Goal: Task Accomplishment & Management: Use online tool/utility

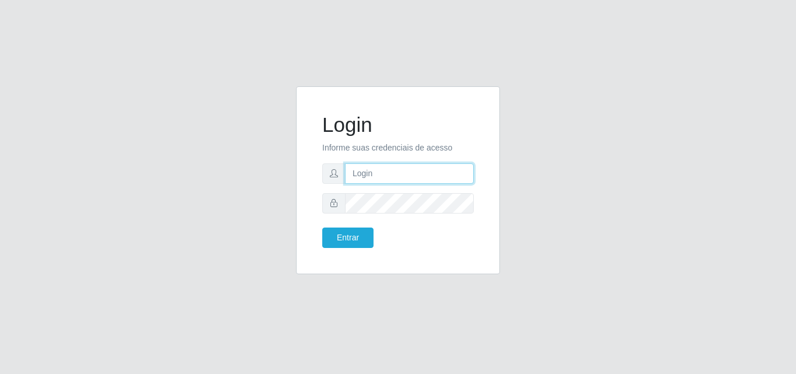
click at [401, 174] on input "text" at bounding box center [409, 173] width 129 height 20
type input "ana@saullus"
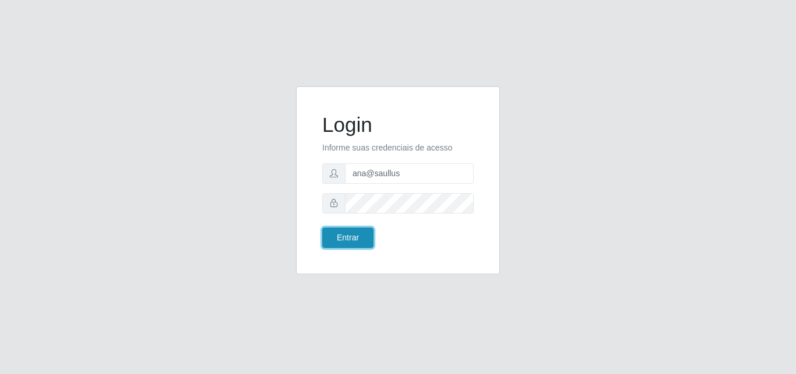
click at [364, 237] on button "Entrar" at bounding box center [347, 237] width 51 height 20
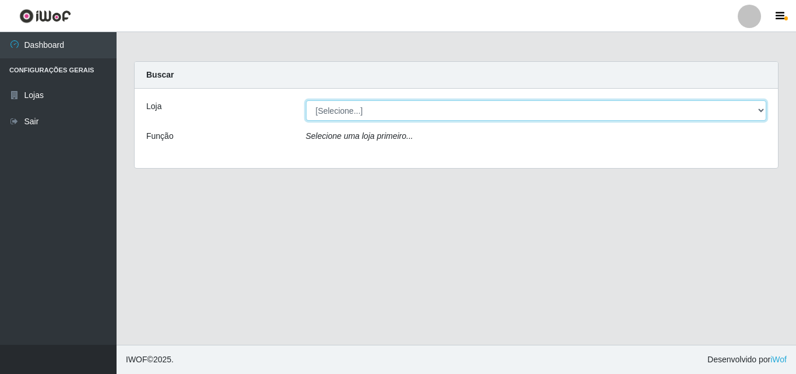
click at [761, 110] on select "[Selecione...] Saullus Supermercados" at bounding box center [536, 110] width 461 height 20
select select "423"
click at [306, 100] on select "[Selecione...] Saullus Supermercados" at bounding box center [536, 110] width 461 height 20
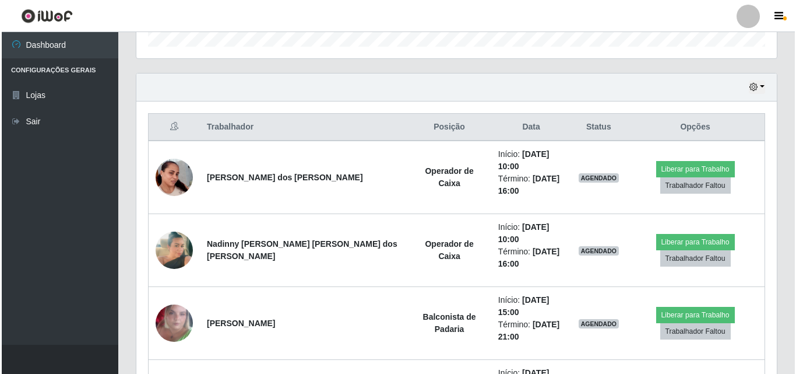
scroll to position [408, 0]
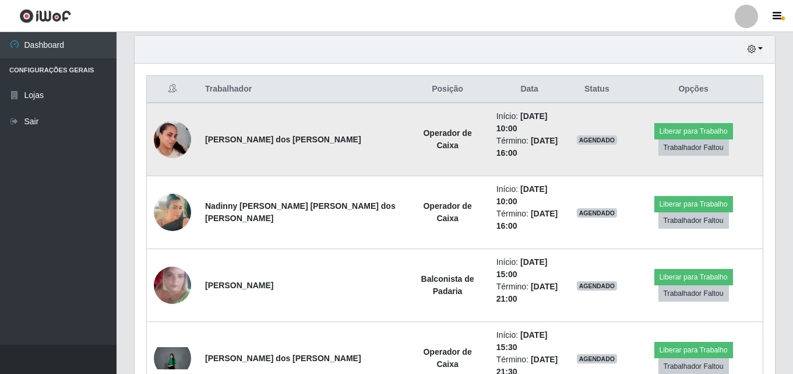
click at [178, 126] on img at bounding box center [172, 139] width 37 height 66
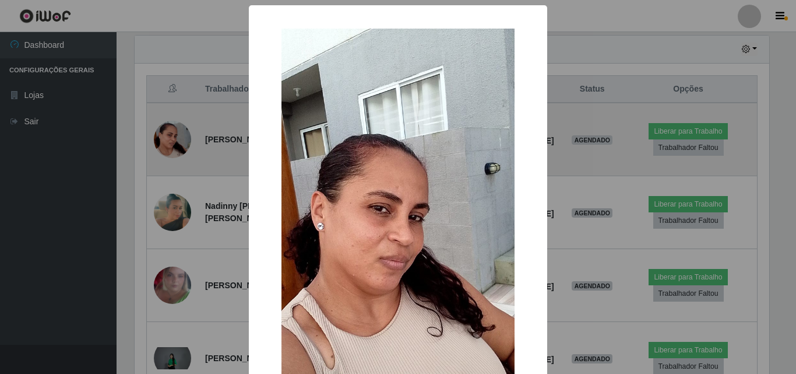
scroll to position [242, 635]
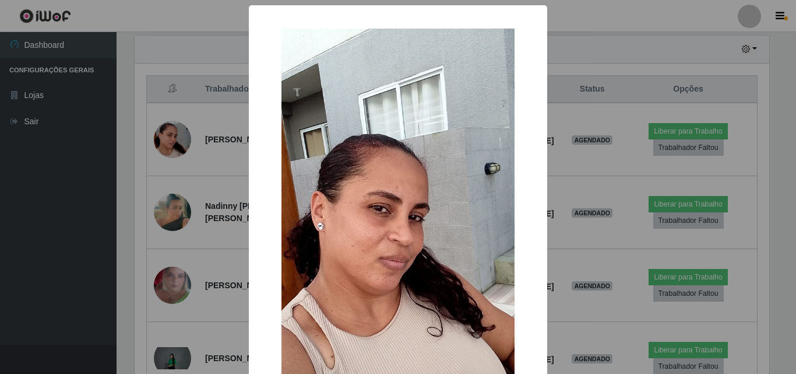
click at [178, 126] on div "× OK Cancel" at bounding box center [398, 187] width 796 height 374
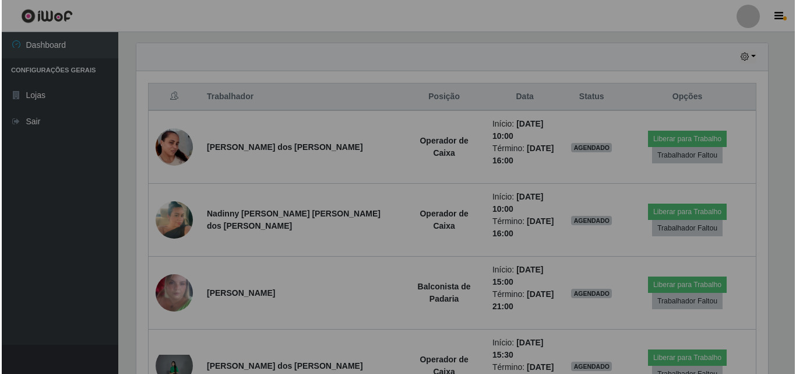
scroll to position [242, 640]
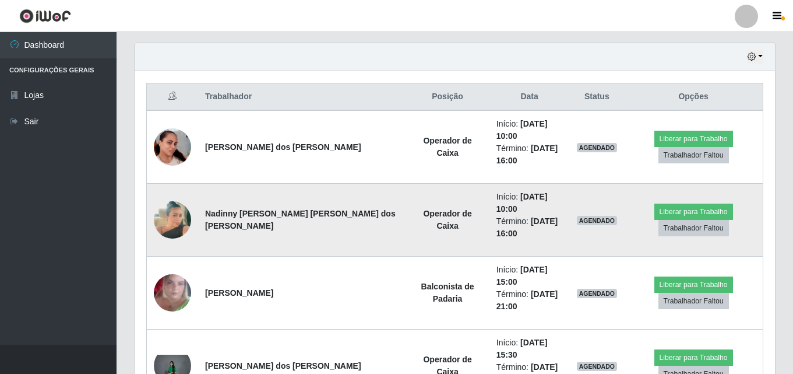
click at [187, 193] on img at bounding box center [172, 219] width 37 height 66
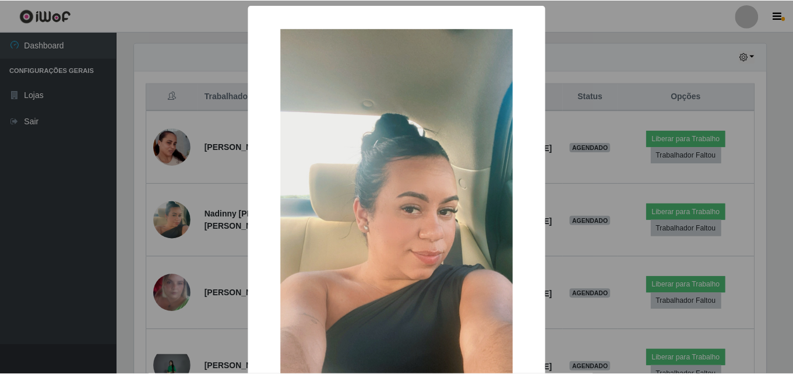
scroll to position [242, 635]
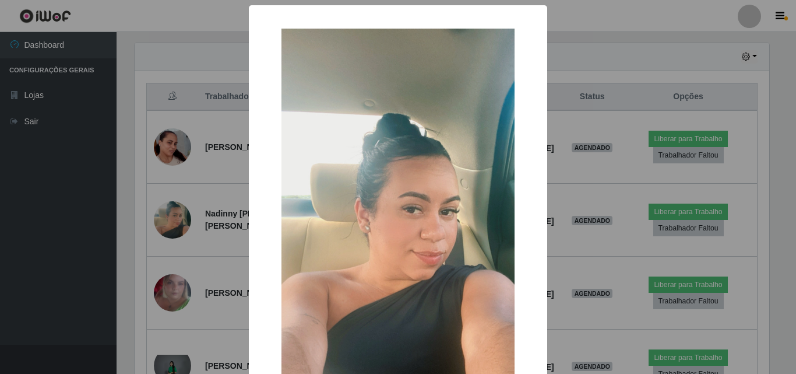
click at [186, 193] on div "× OK Cancel" at bounding box center [398, 187] width 796 height 374
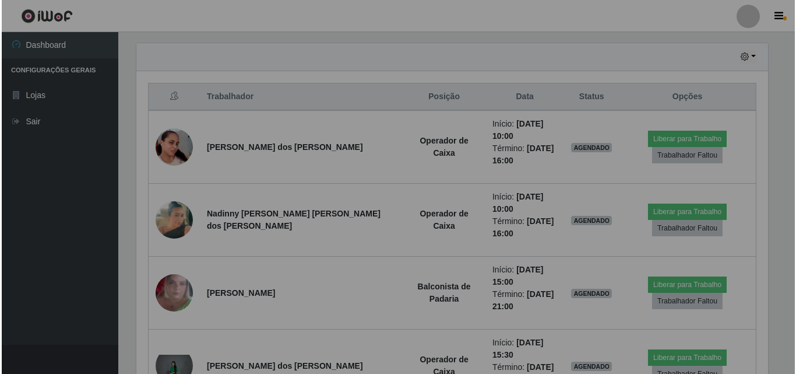
scroll to position [242, 640]
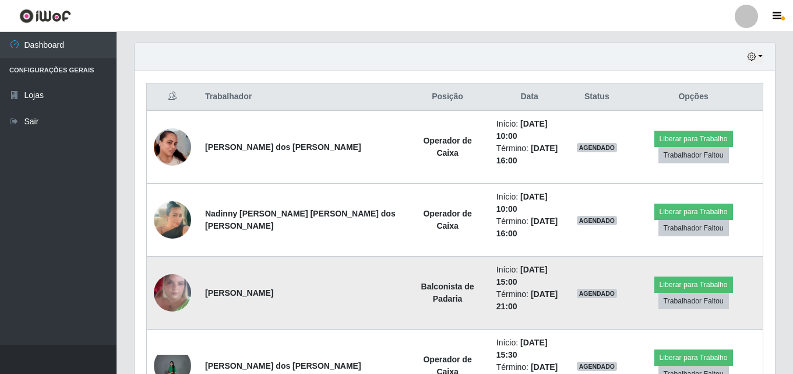
click at [179, 263] on img at bounding box center [172, 292] width 37 height 66
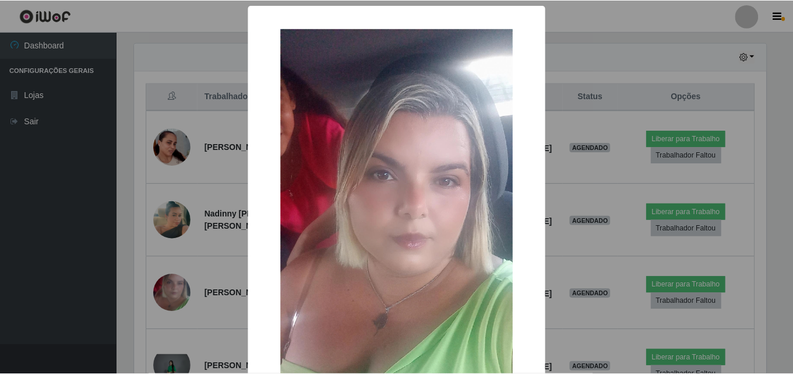
scroll to position [242, 635]
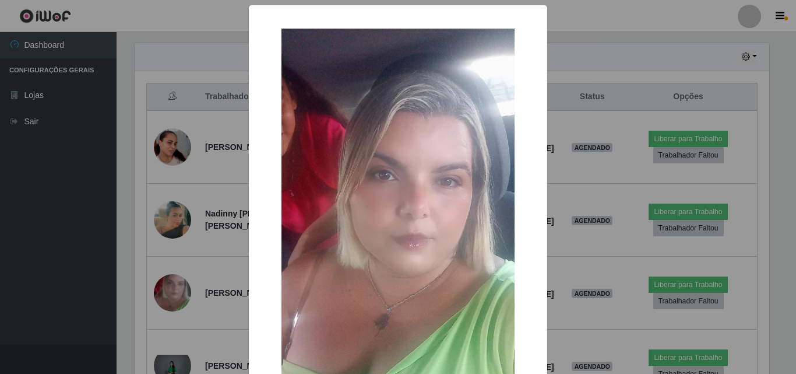
click at [179, 262] on div "× OK Cancel" at bounding box center [398, 187] width 796 height 374
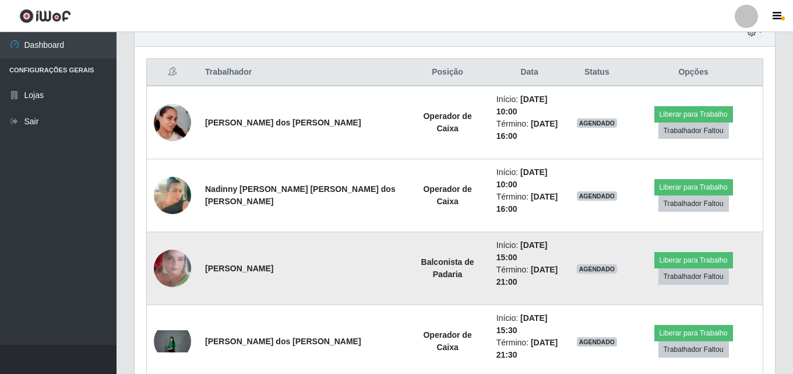
scroll to position [435, 0]
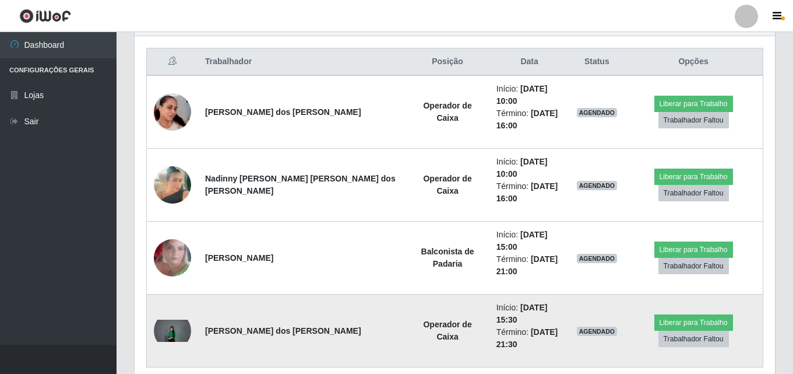
click at [177, 319] on img at bounding box center [172, 330] width 37 height 22
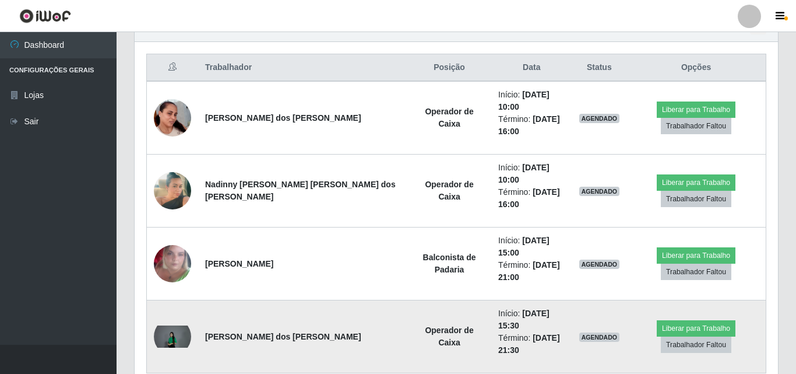
scroll to position [242, 635]
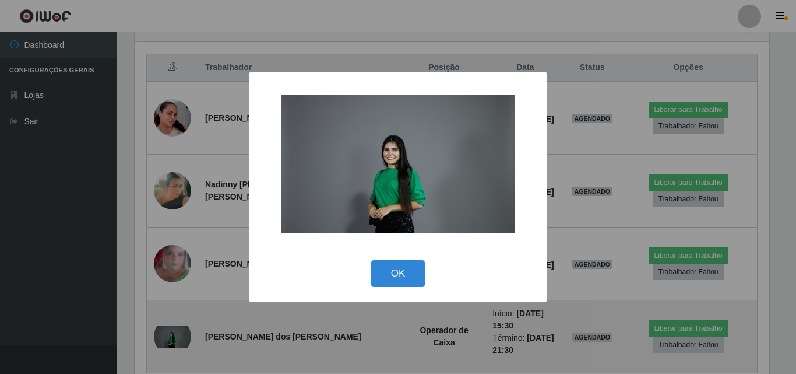
click at [177, 293] on div "× OK Cancel" at bounding box center [398, 187] width 796 height 374
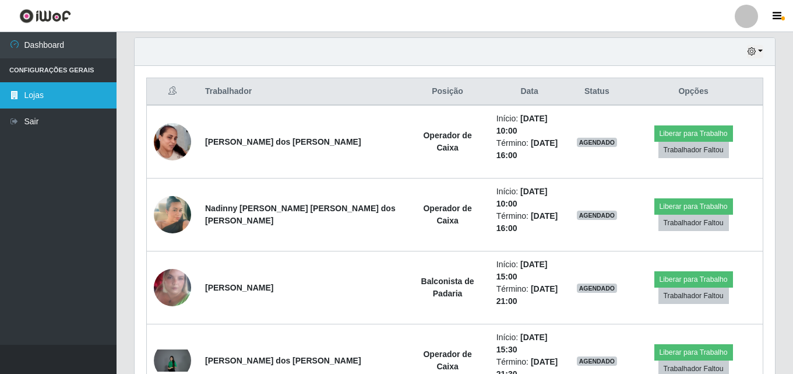
scroll to position [435, 0]
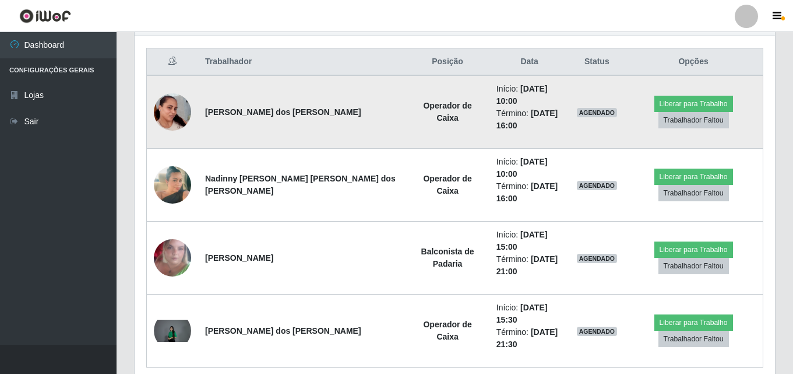
click at [160, 93] on img at bounding box center [172, 112] width 37 height 66
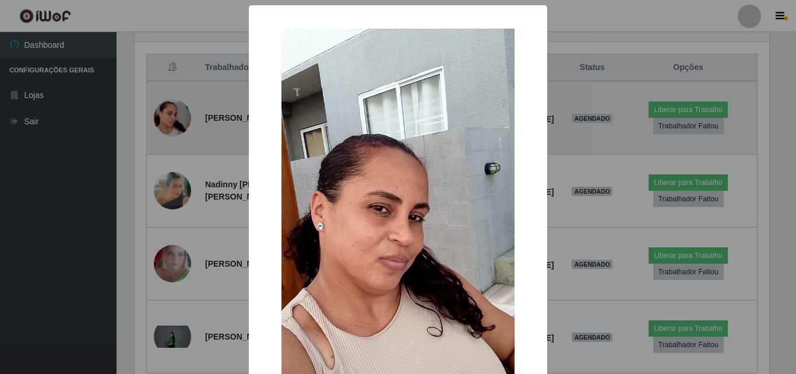
scroll to position [242, 635]
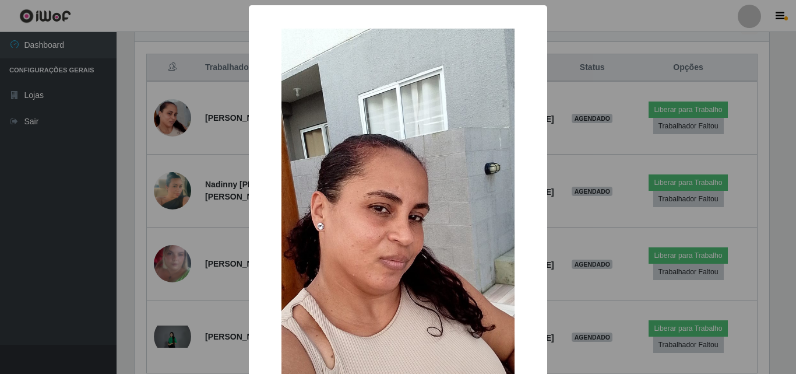
click at [183, 122] on div "× OK Cancel" at bounding box center [398, 187] width 796 height 374
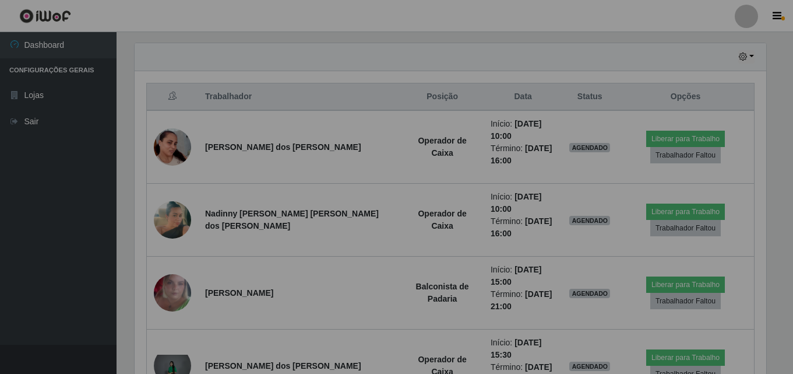
scroll to position [0, 0]
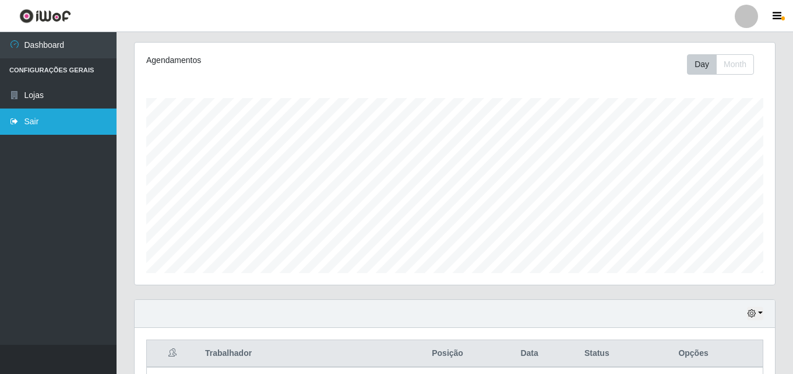
click at [63, 132] on link "Sair" at bounding box center [58, 121] width 117 height 26
